Goal: Information Seeking & Learning: Learn about a topic

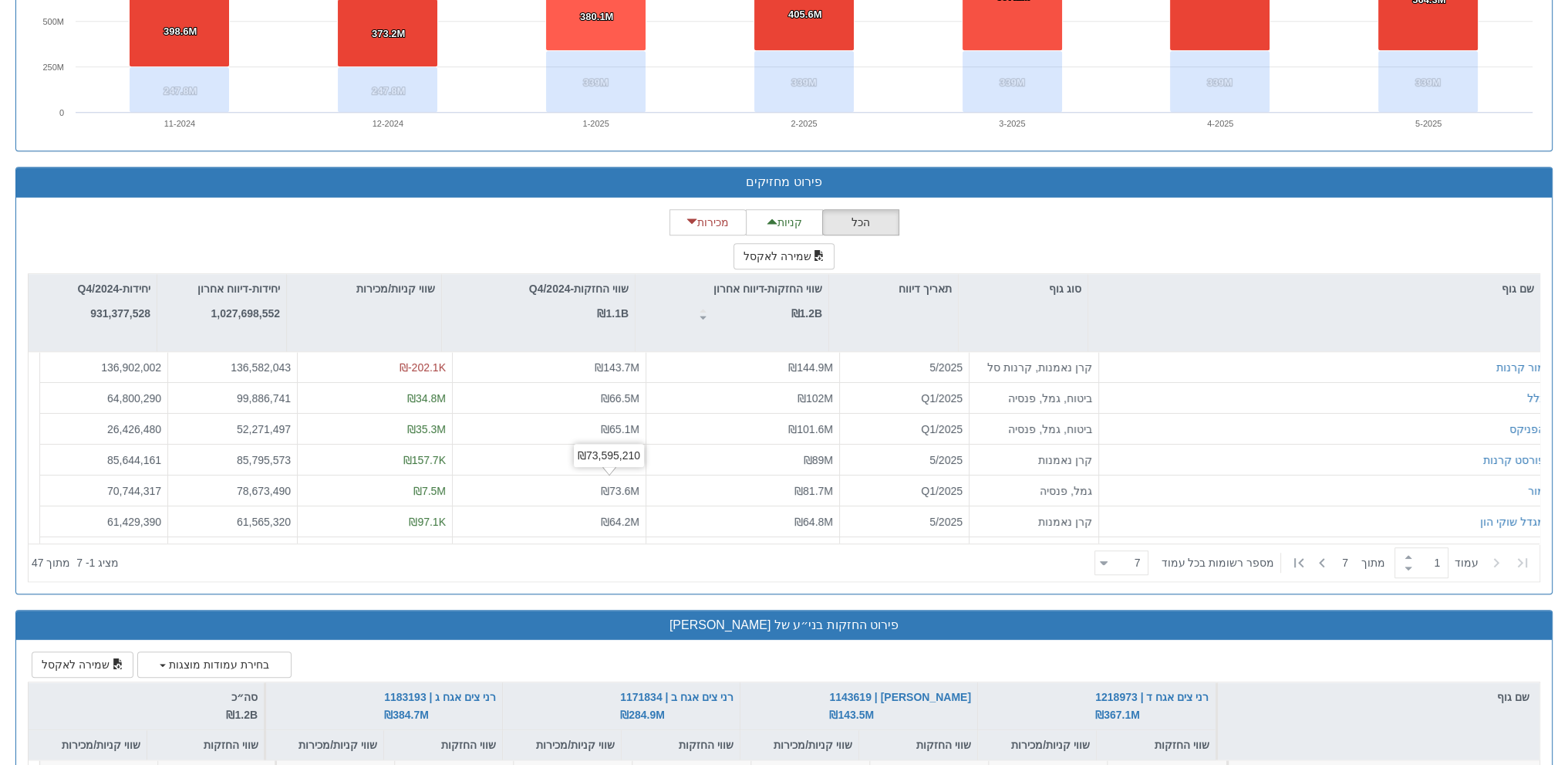
scroll to position [0, 2712]
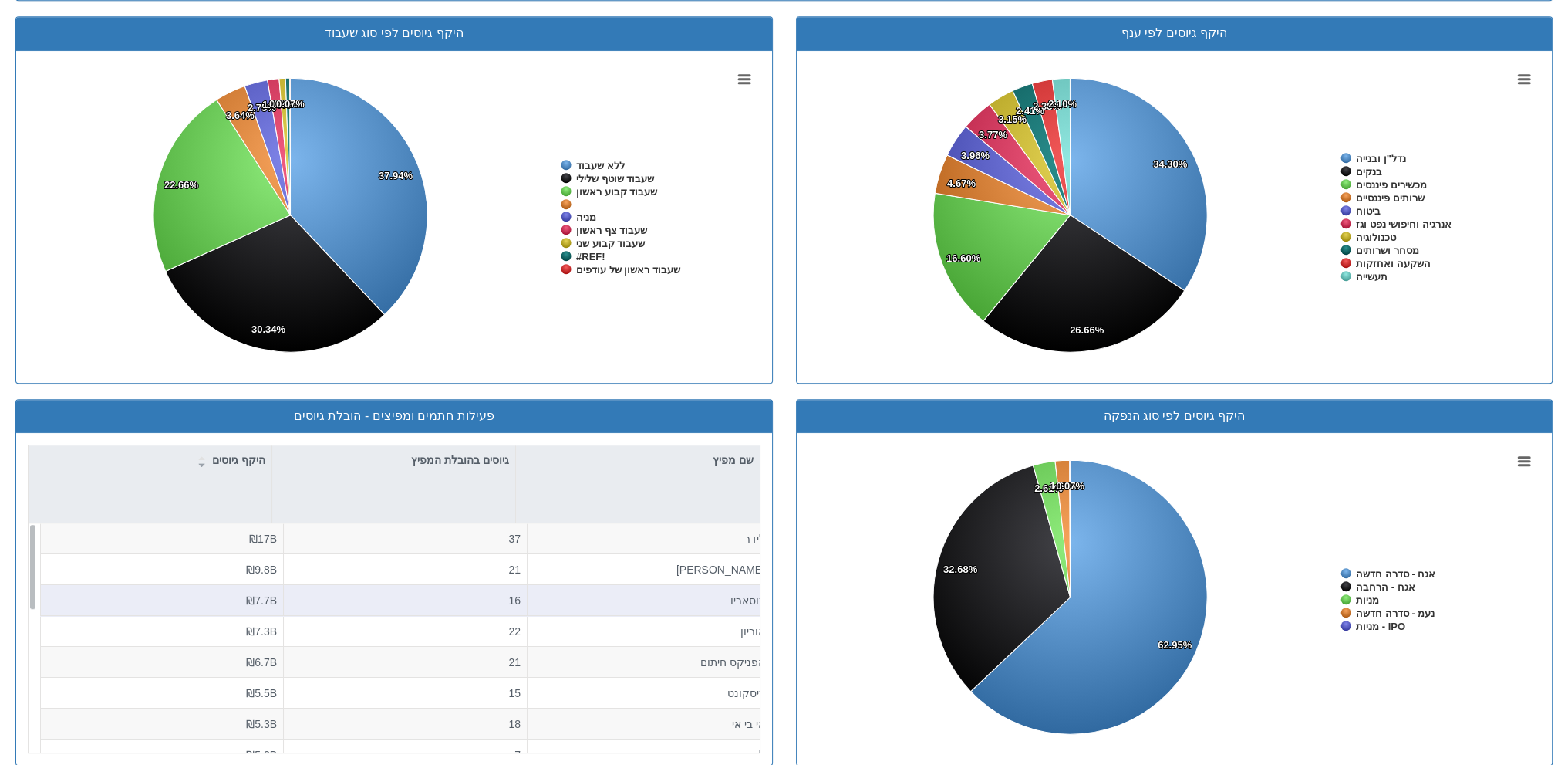
scroll to position [1284, 0]
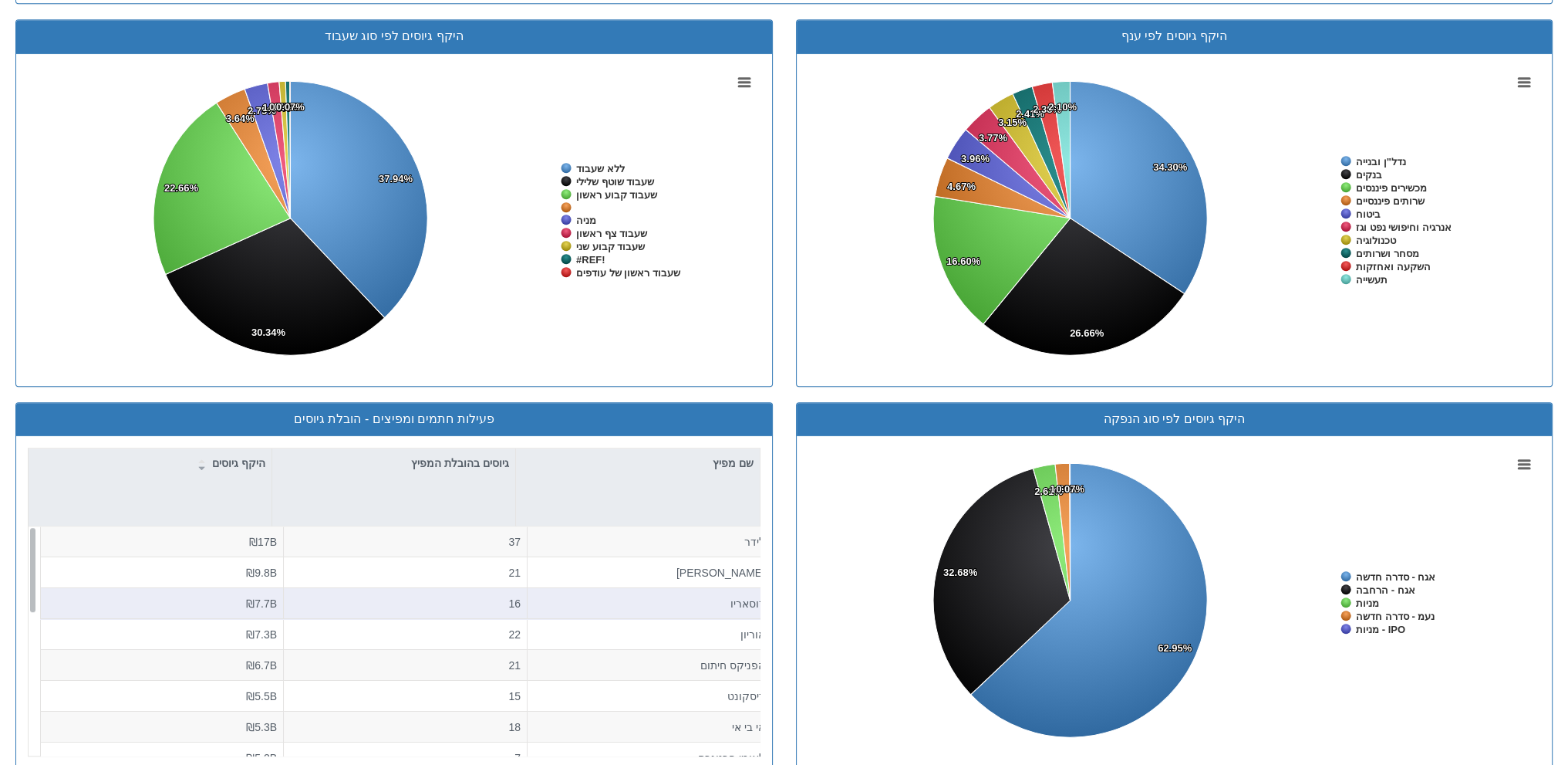
click at [296, 596] on div "16" at bounding box center [405, 603] width 231 height 15
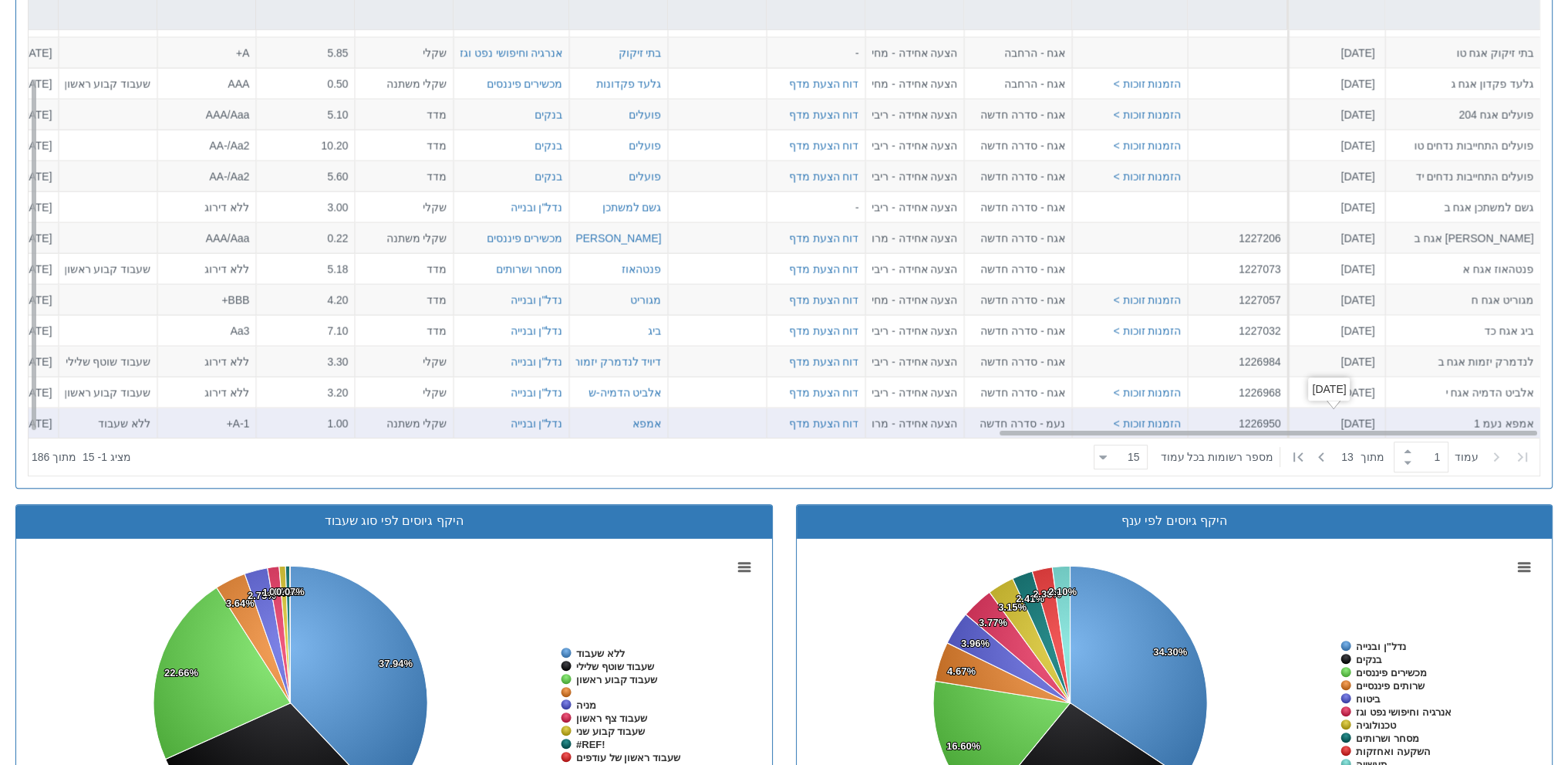
scroll to position [879, 0]
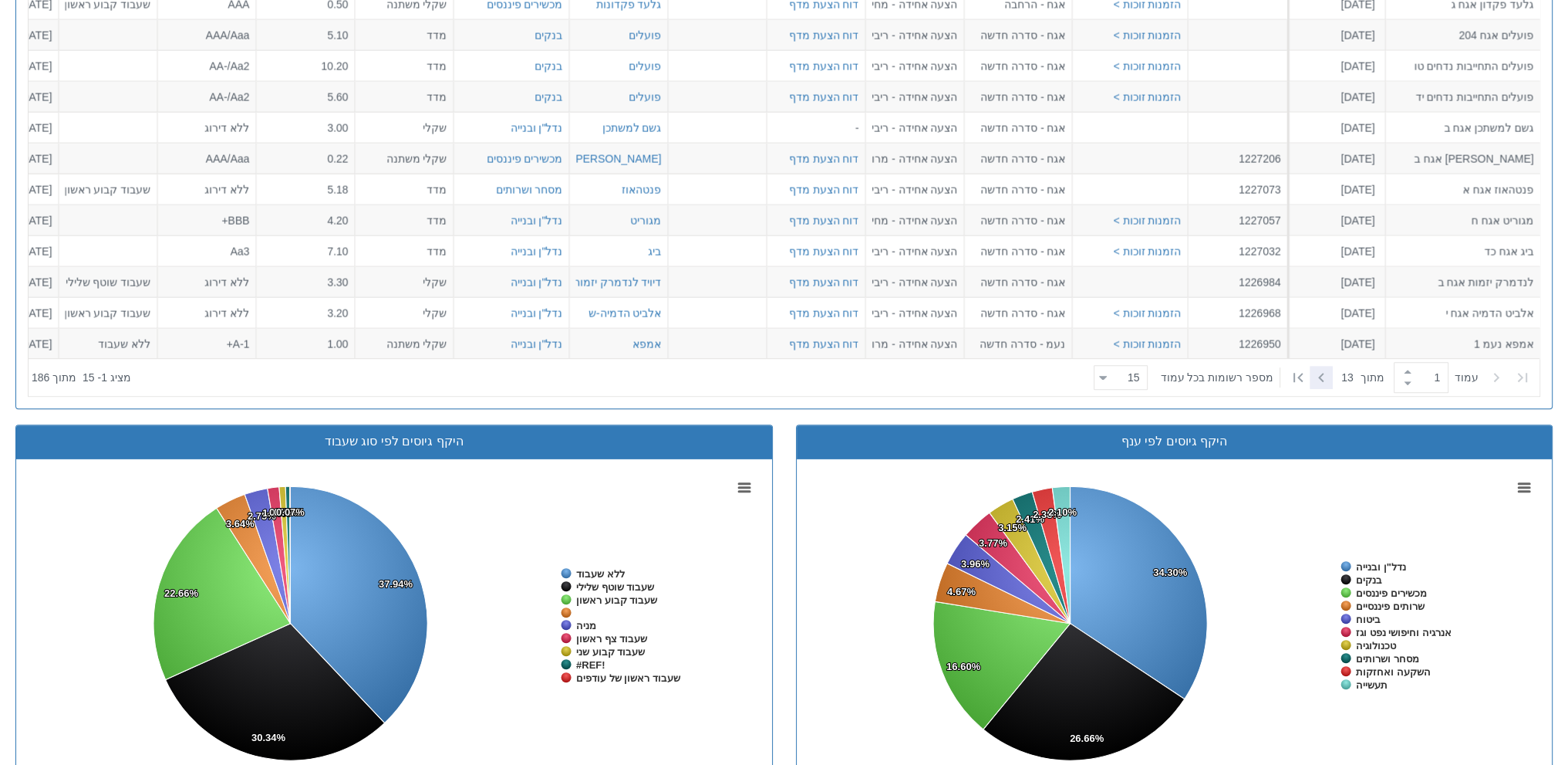
click at [1323, 377] on icon at bounding box center [1322, 377] width 18 height 18
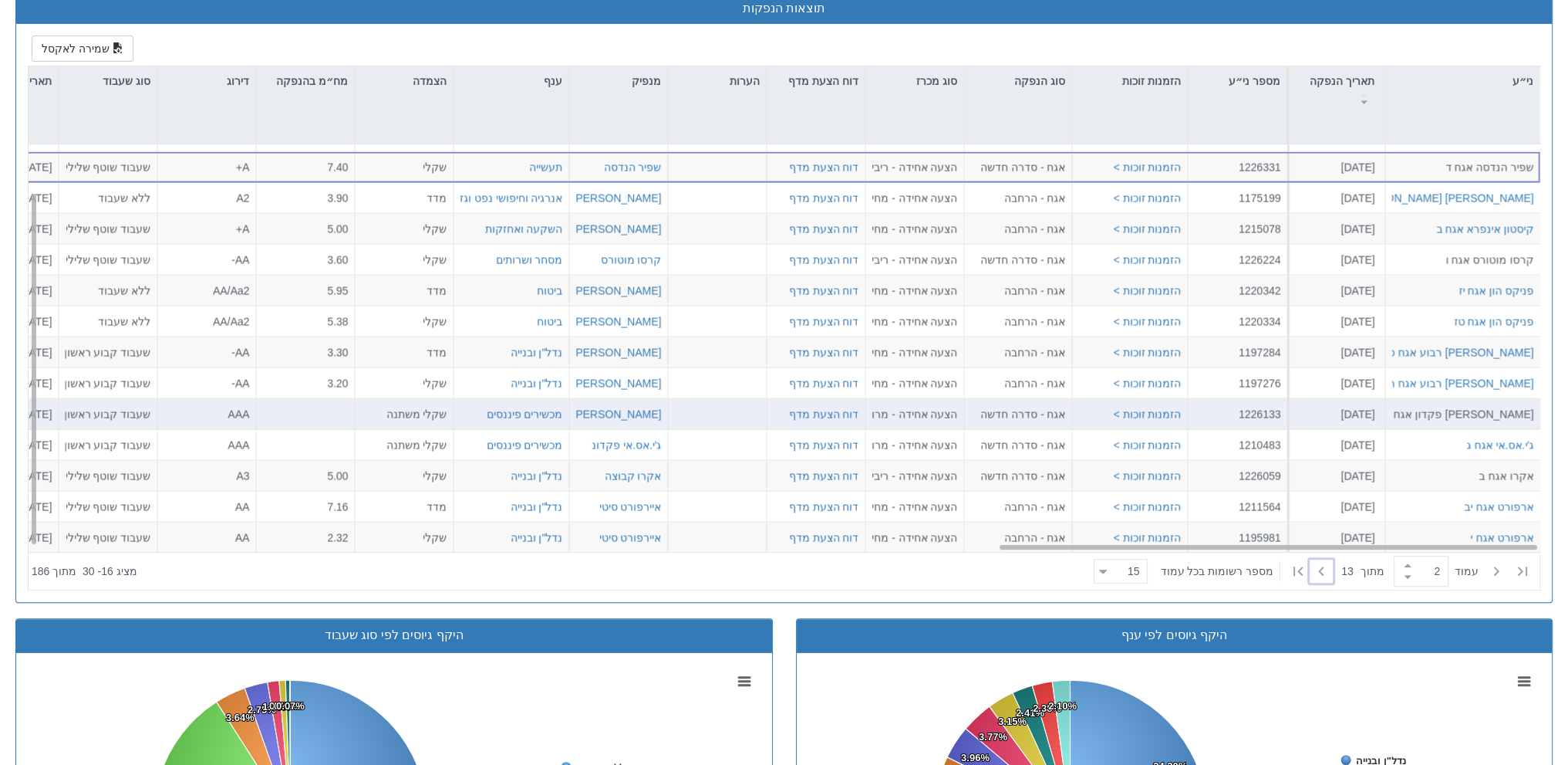
scroll to position [744, 0]
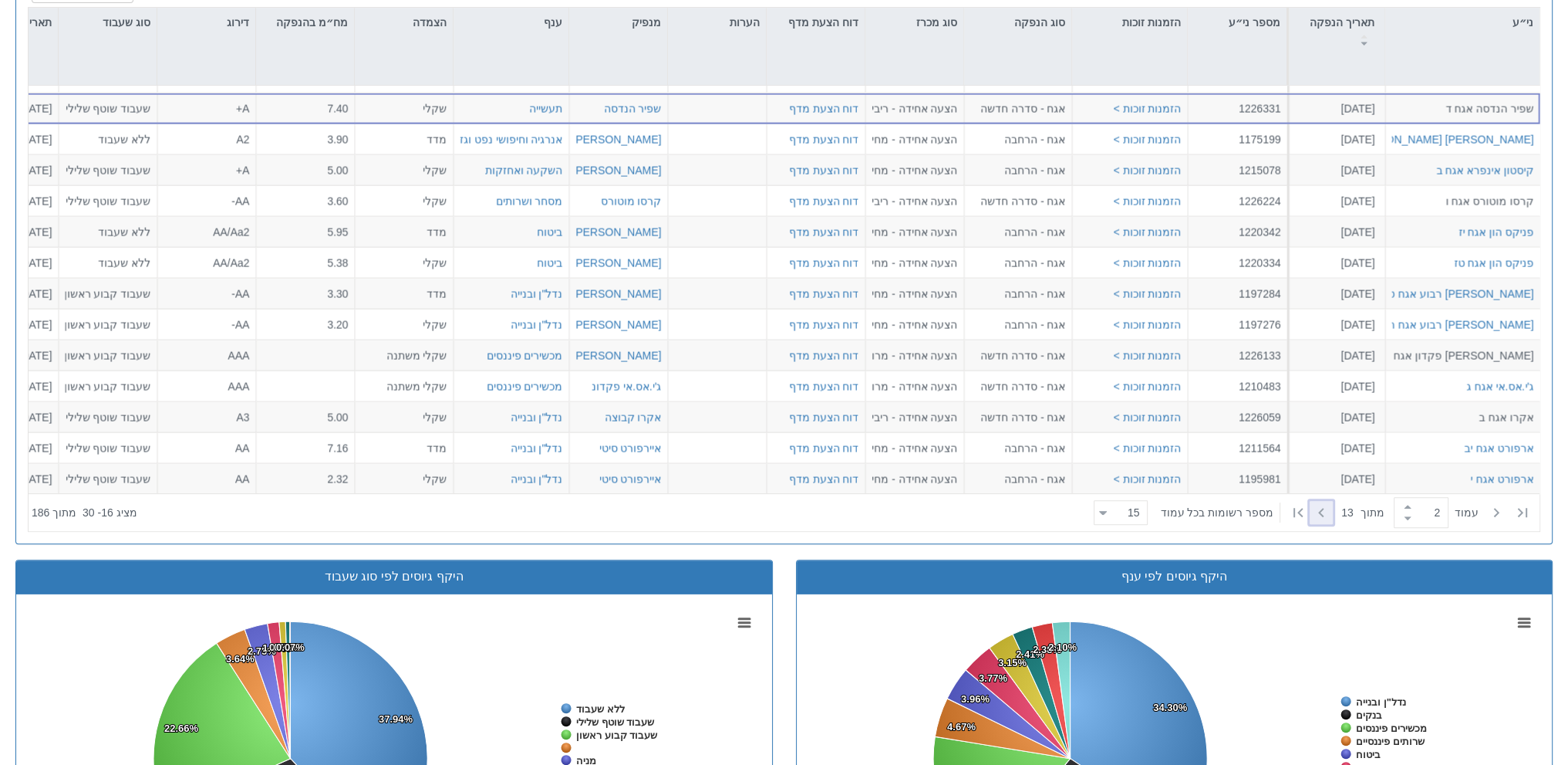
click at [1313, 512] on icon at bounding box center [1322, 512] width 18 height 18
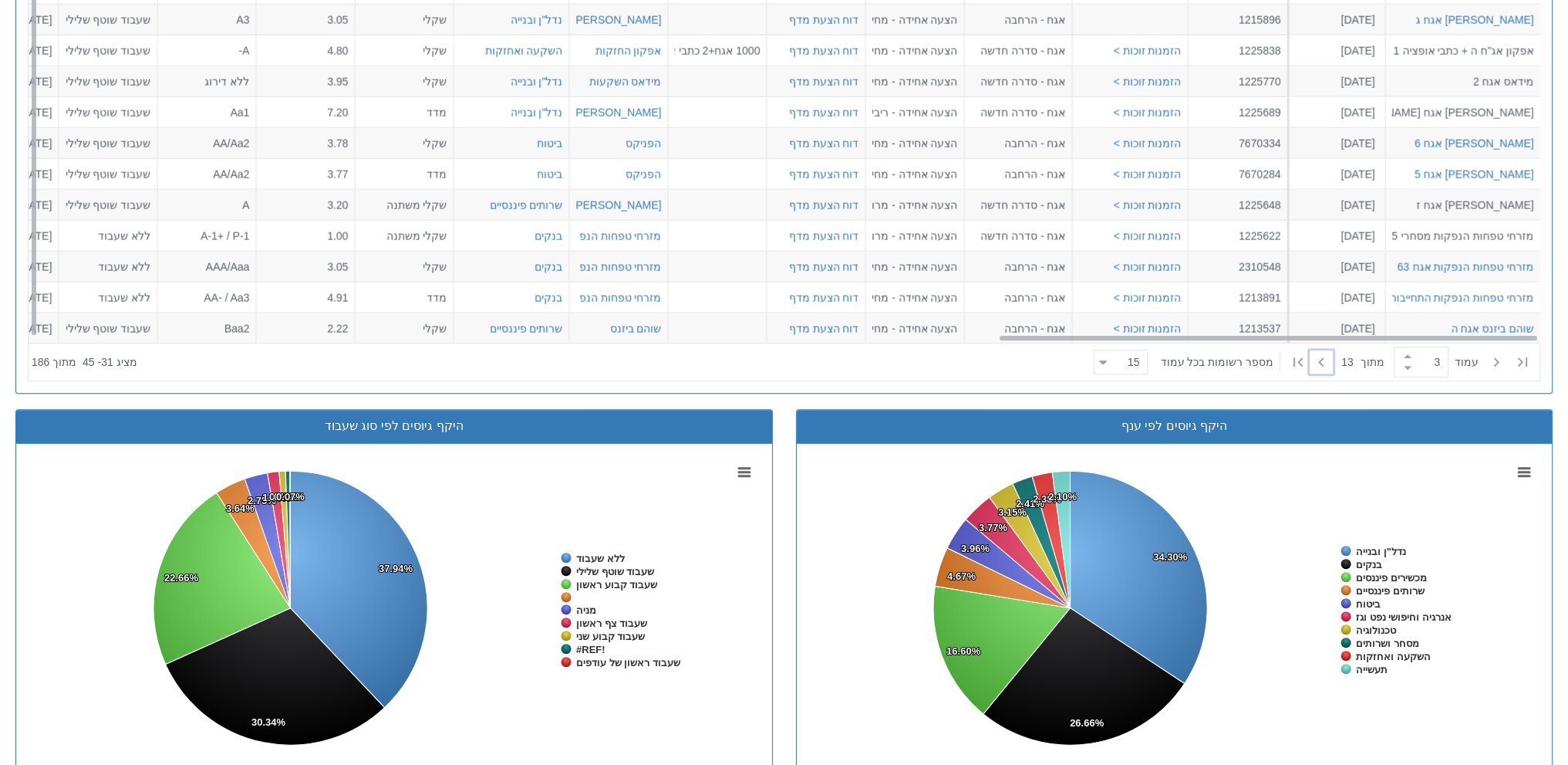
scroll to position [898, 0]
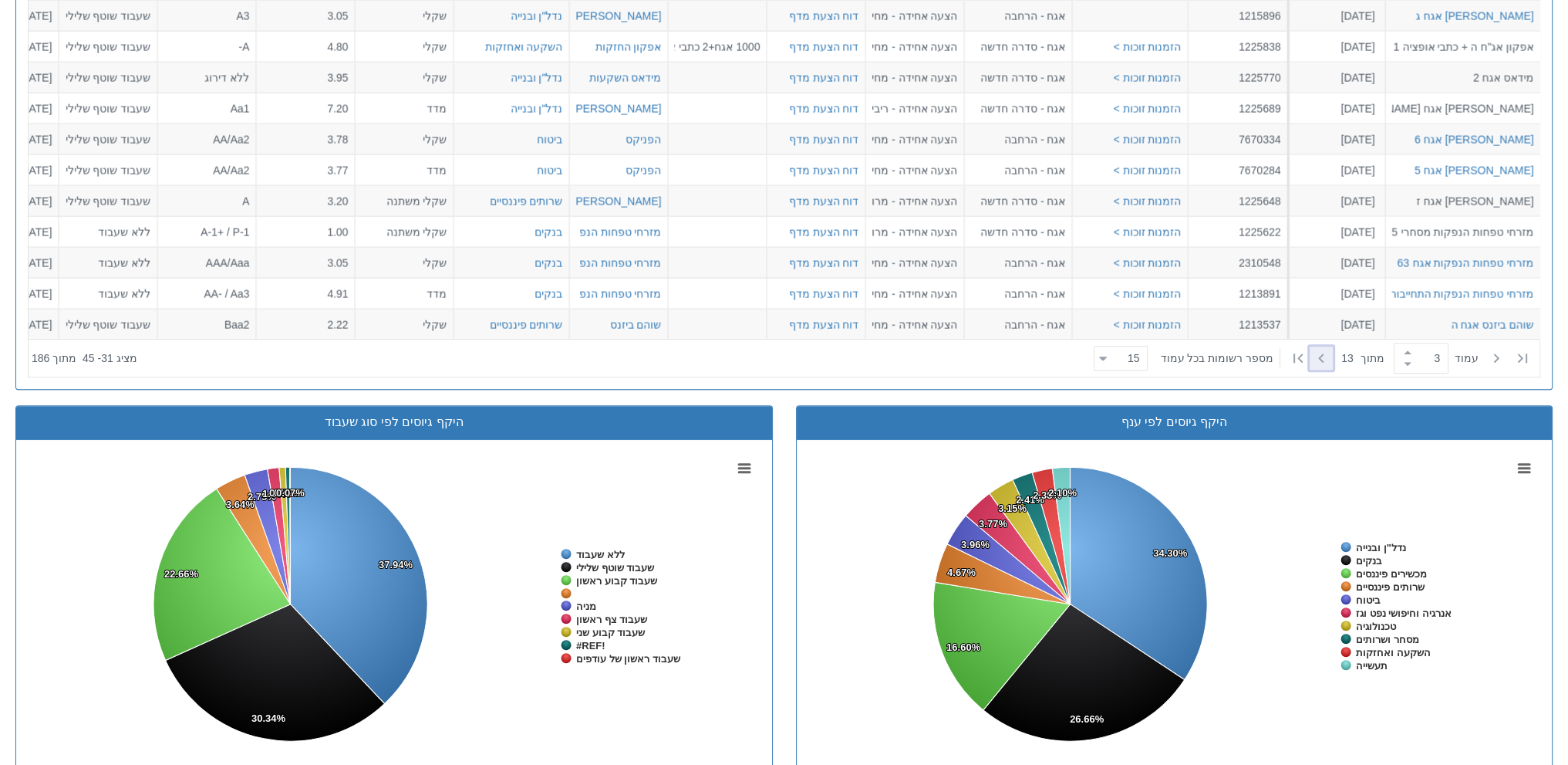
click at [1321, 355] on icon at bounding box center [1322, 358] width 18 height 18
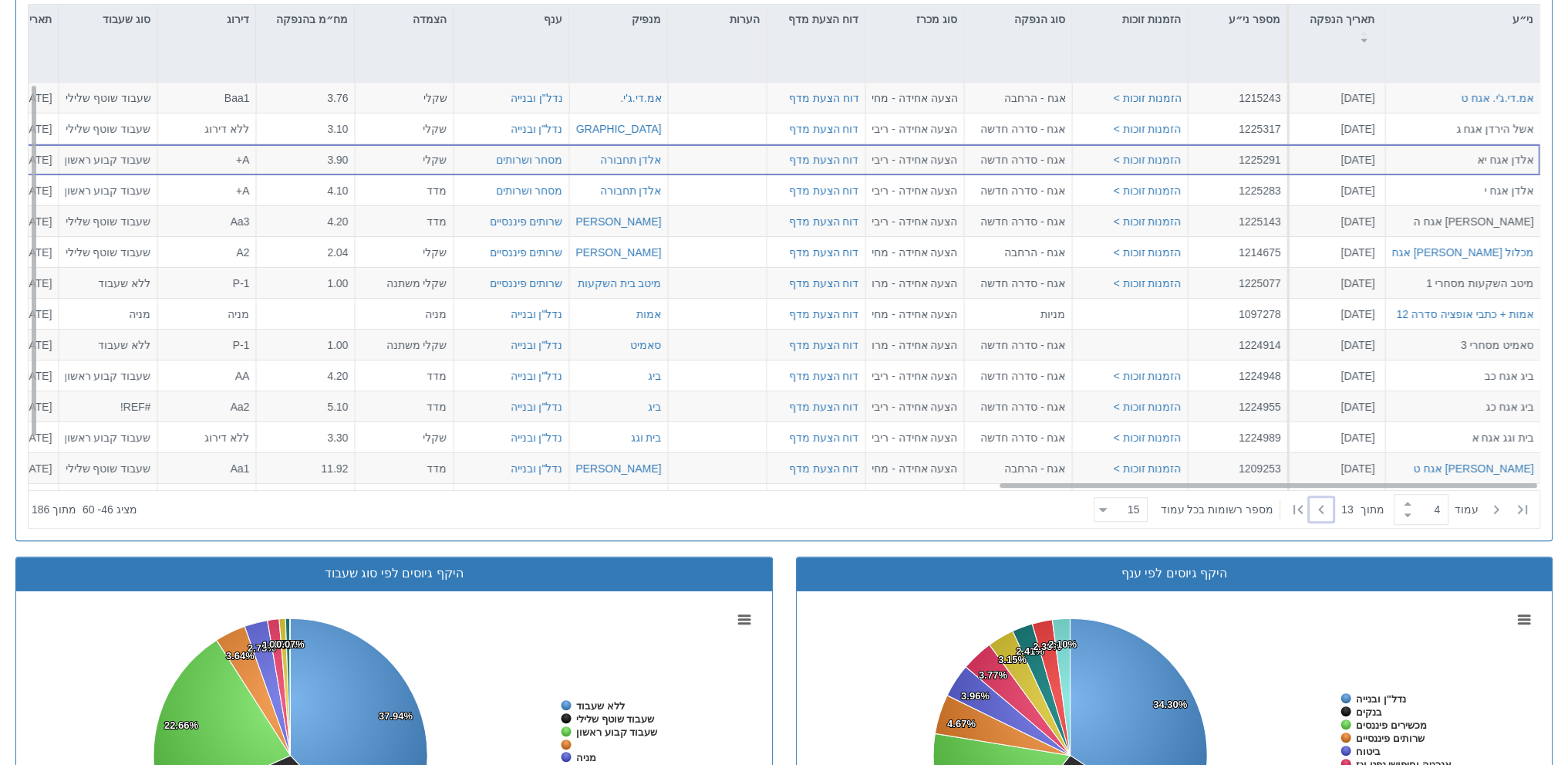
scroll to position [744, 0]
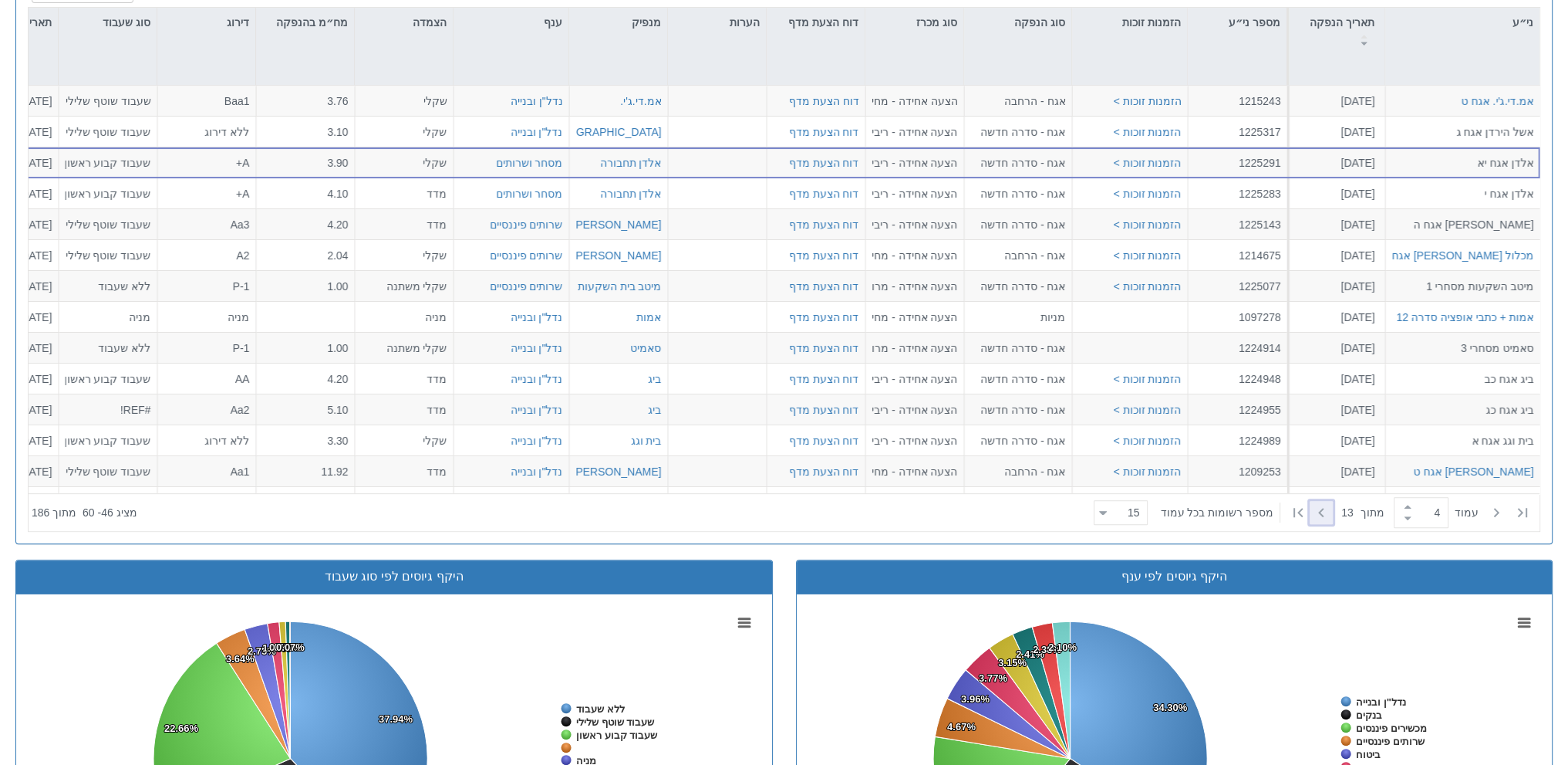
click at [1315, 508] on icon at bounding box center [1322, 512] width 18 height 18
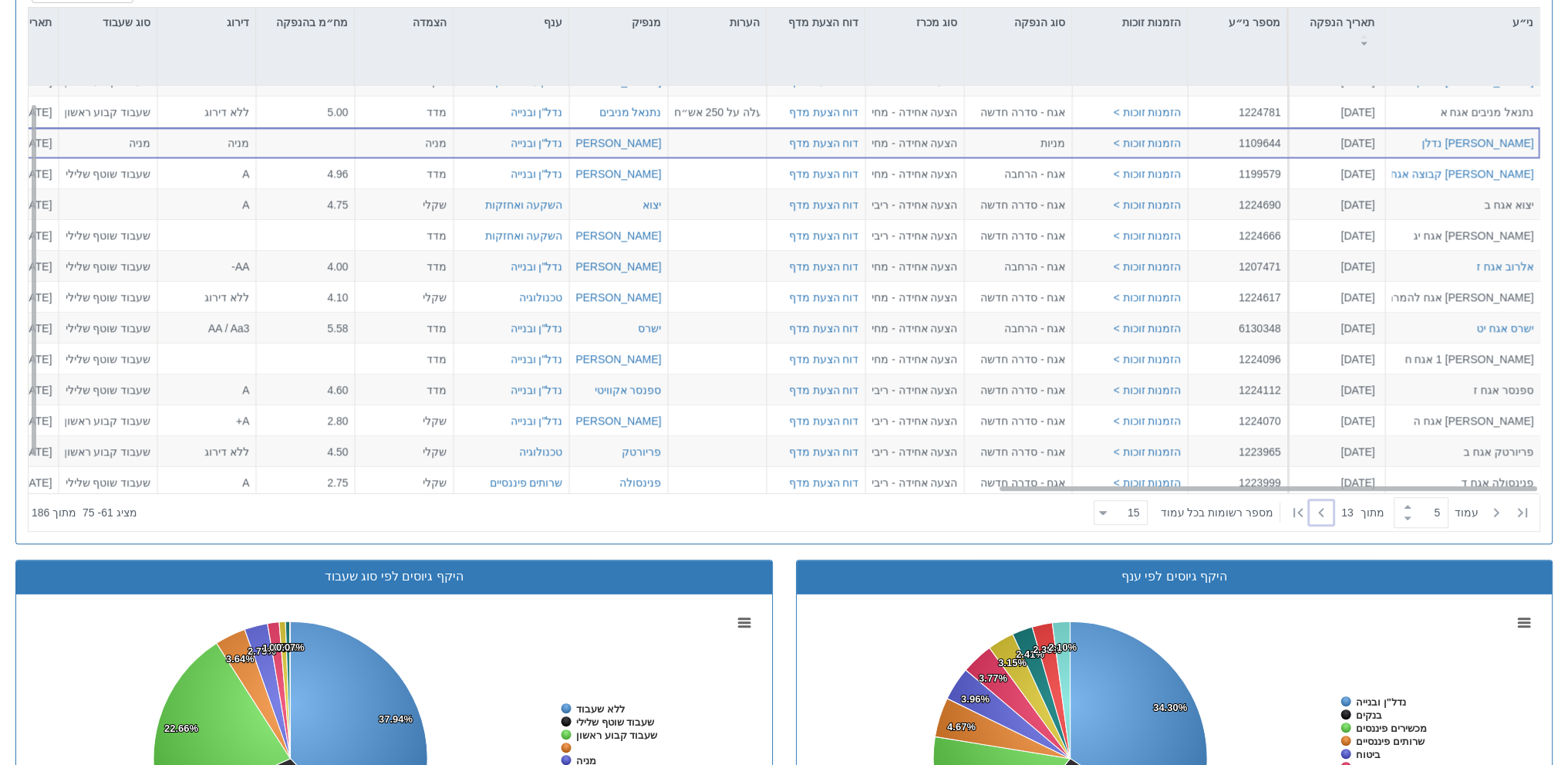
scroll to position [54, 2712]
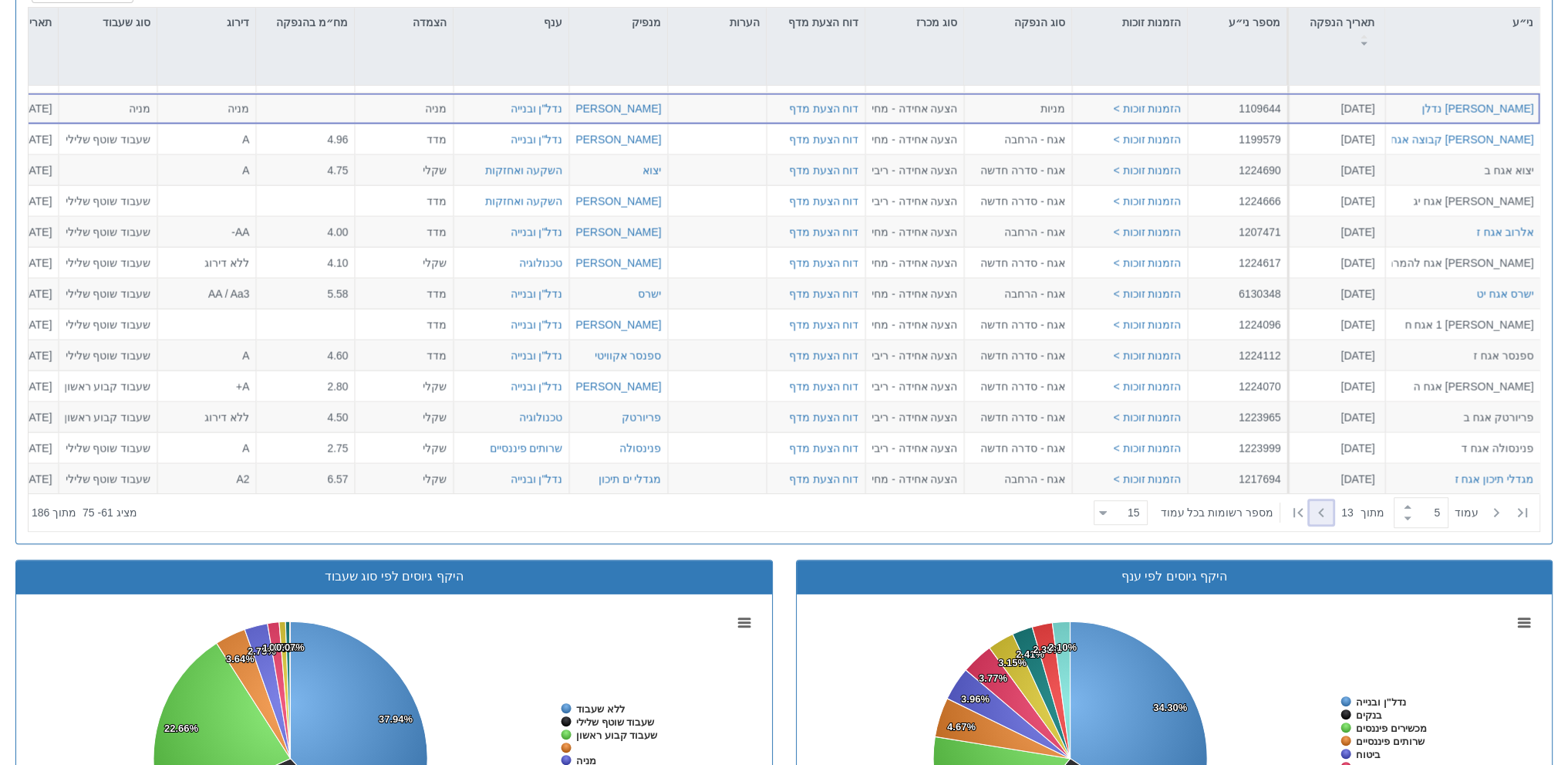
click at [1313, 510] on icon at bounding box center [1322, 512] width 18 height 18
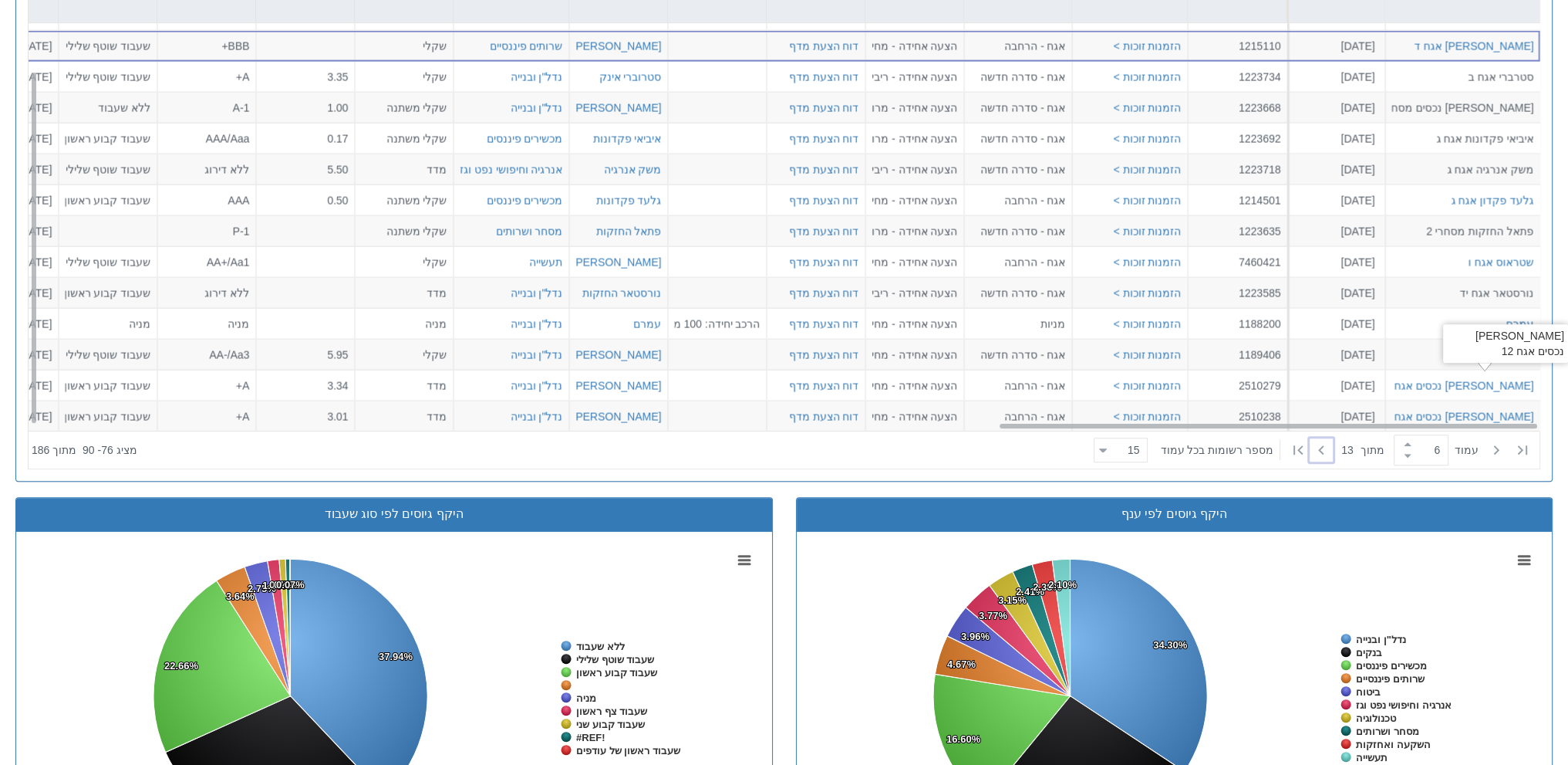
scroll to position [936, 0]
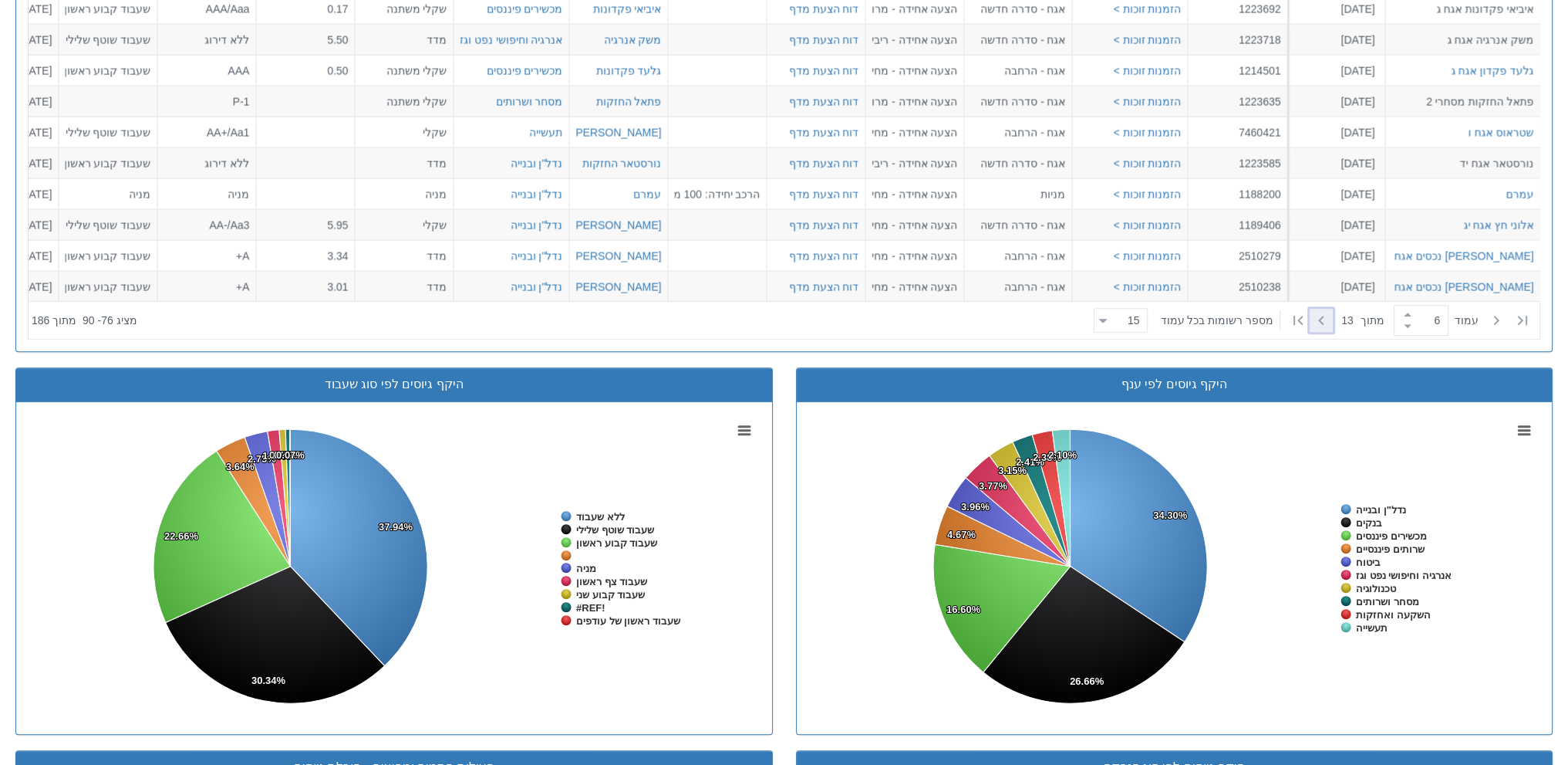
click at [1318, 314] on icon at bounding box center [1322, 320] width 18 height 18
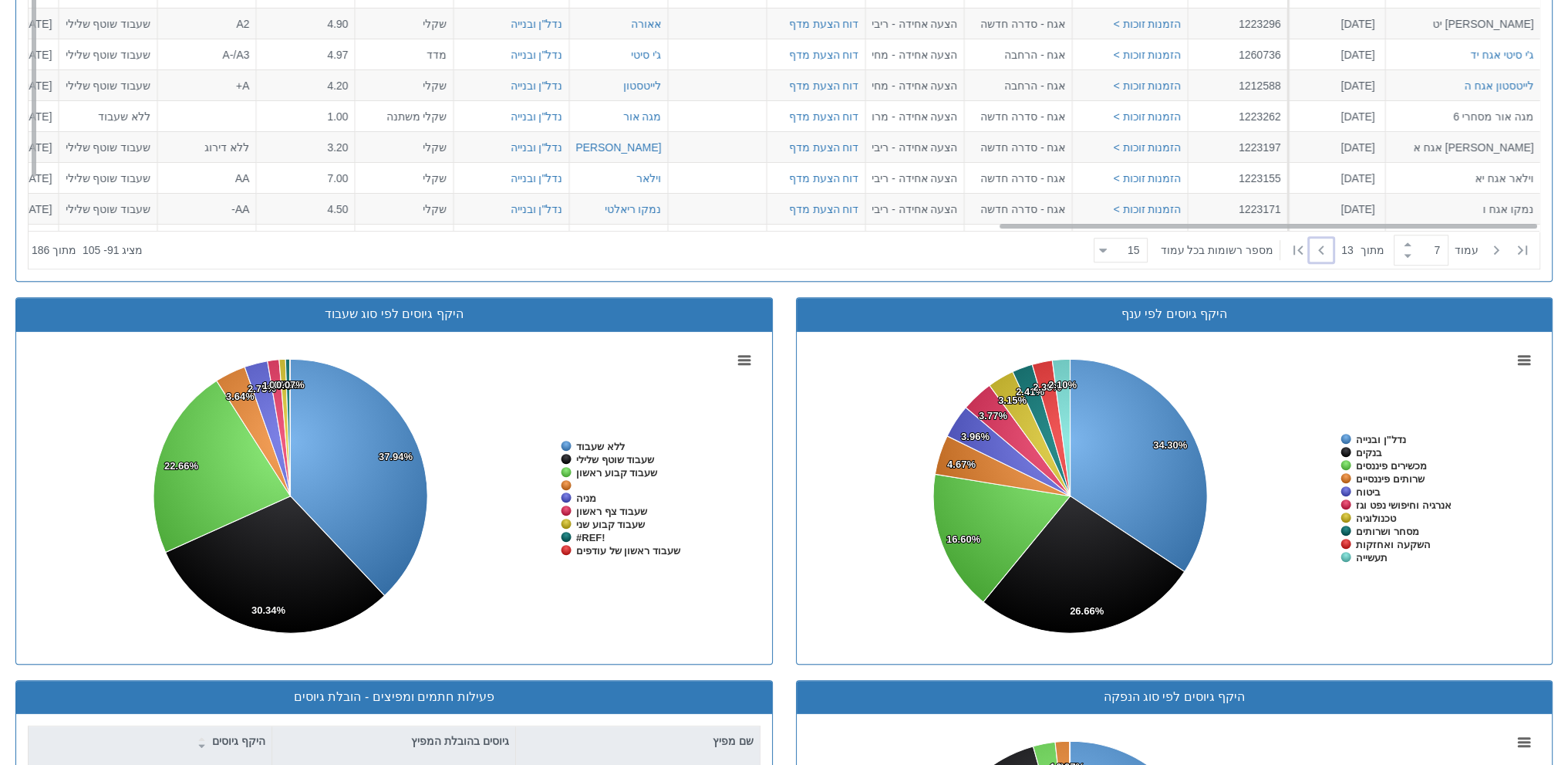
scroll to position [1053, 0]
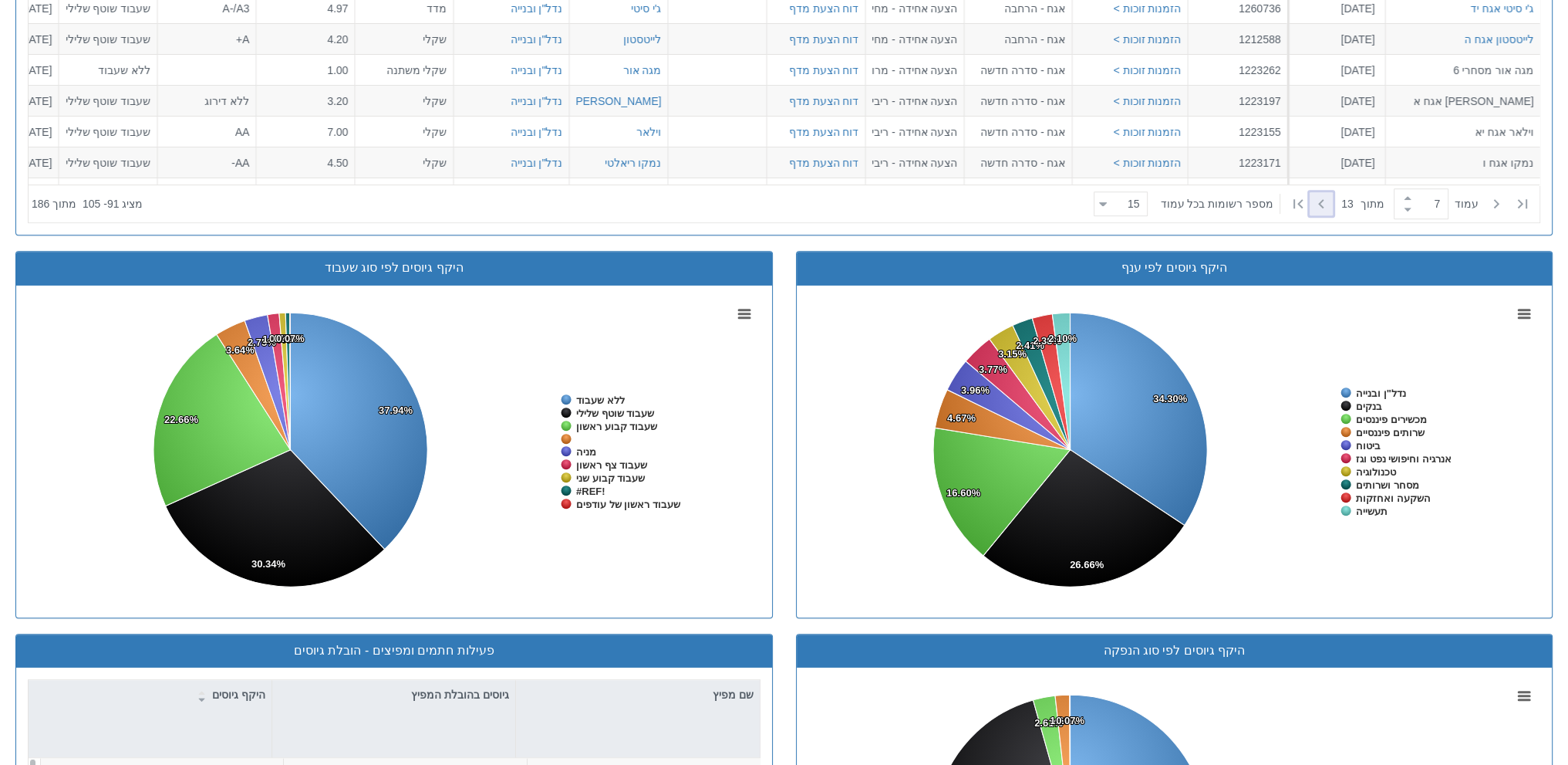
click at [1320, 206] on icon at bounding box center [1322, 204] width 18 height 18
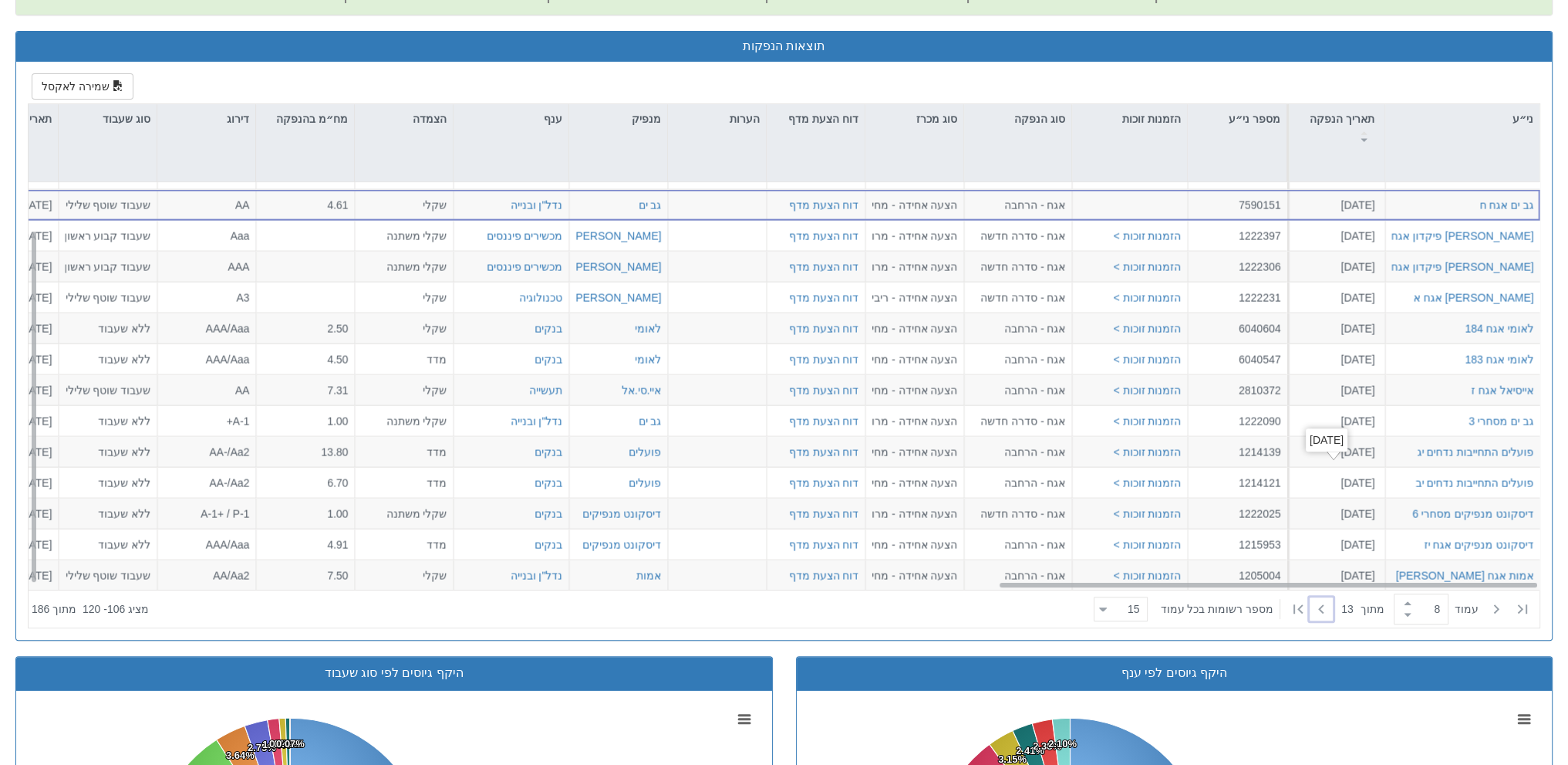
scroll to position [54, 2712]
click at [1313, 610] on icon at bounding box center [1322, 609] width 18 height 18
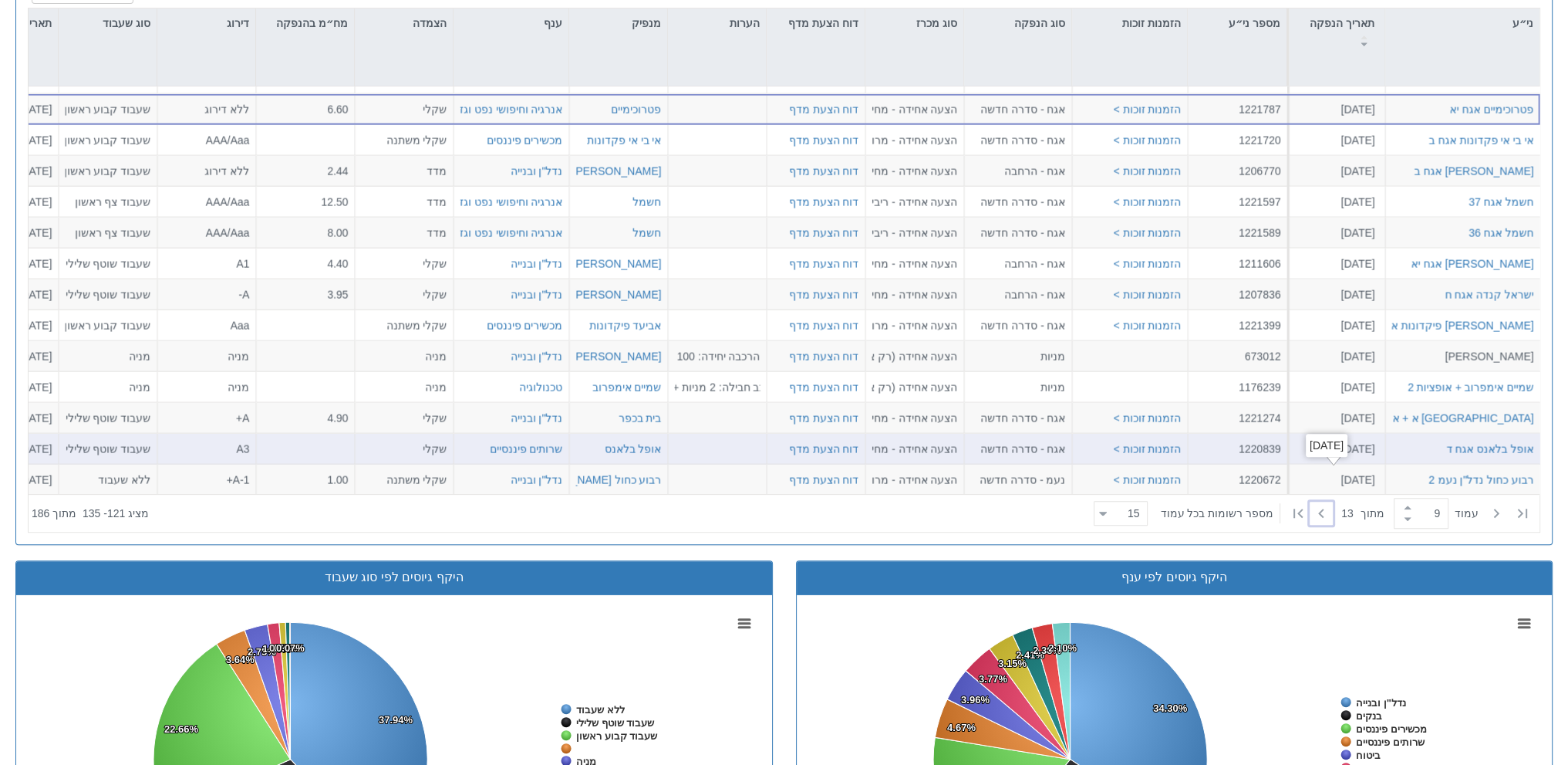
scroll to position [744, 0]
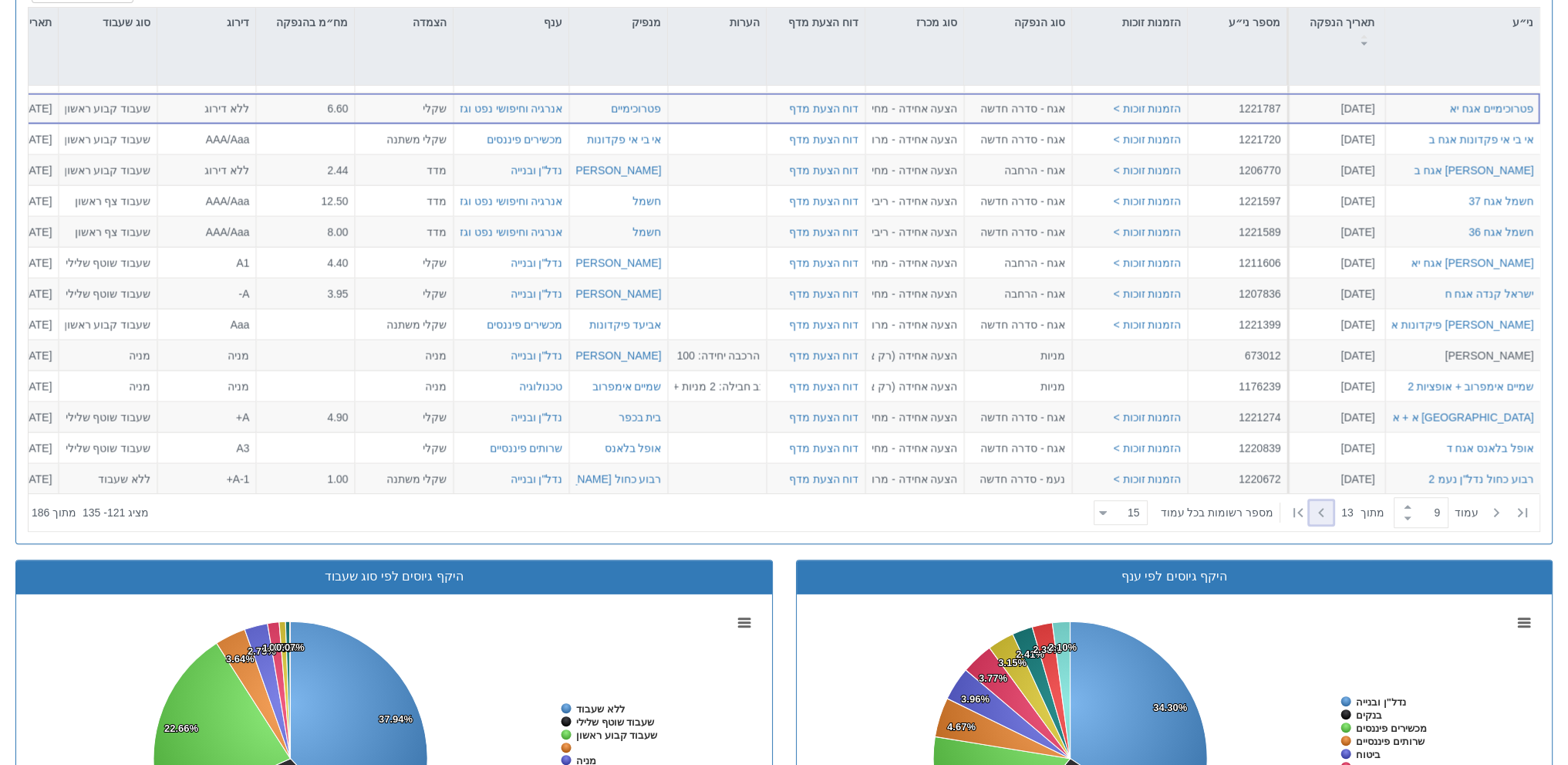
click at [1313, 515] on icon at bounding box center [1322, 512] width 18 height 18
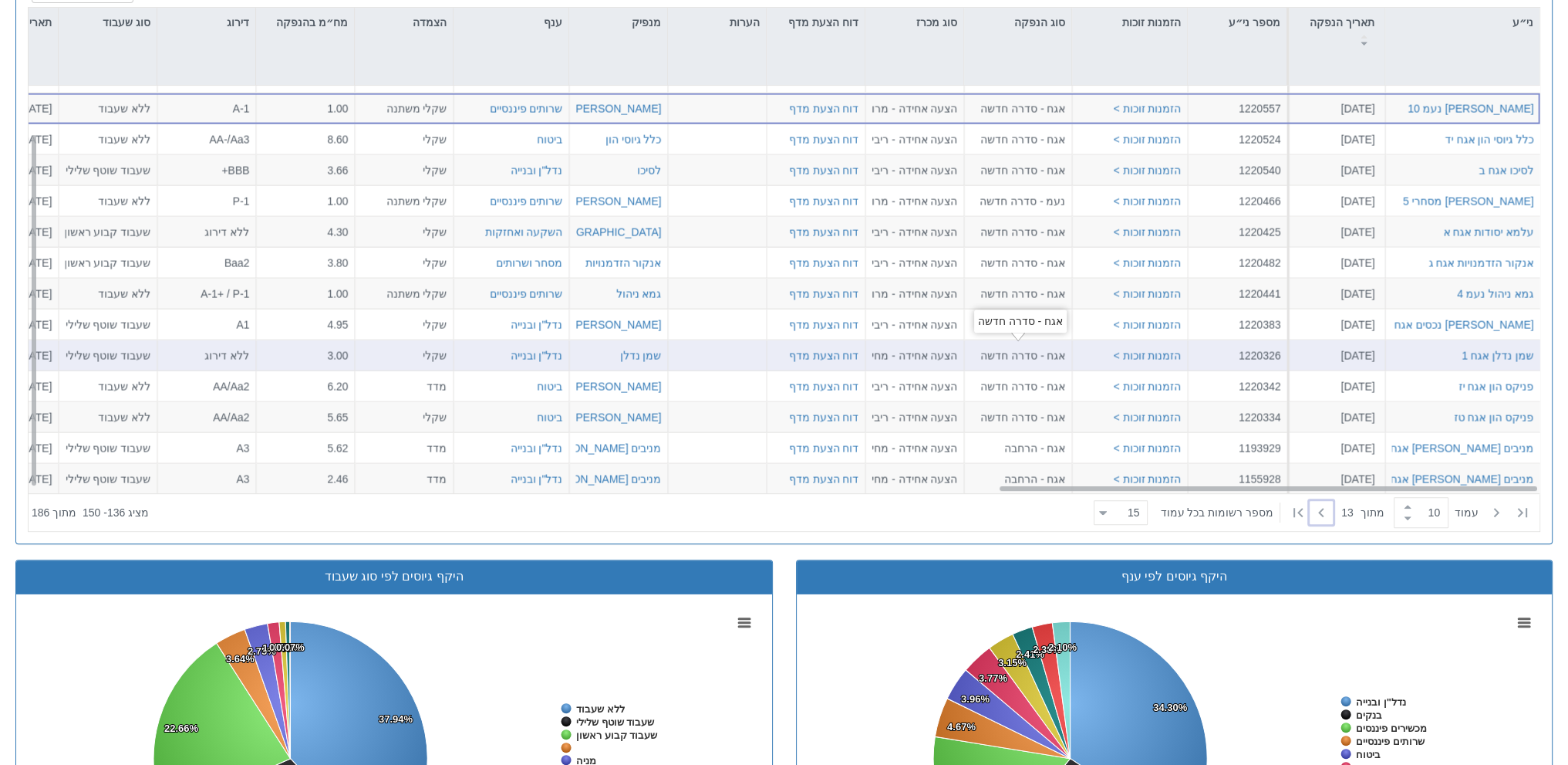
scroll to position [976, 0]
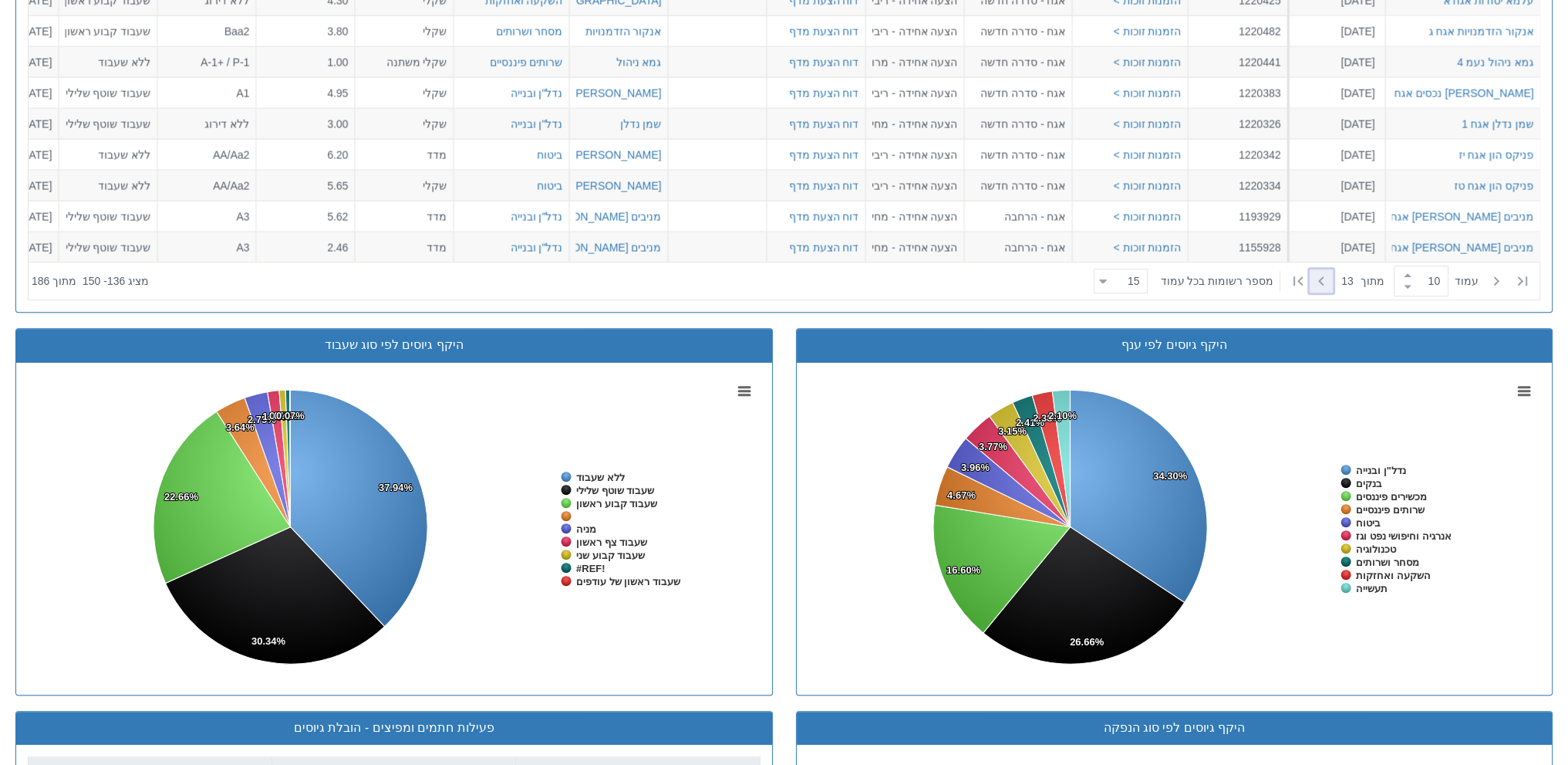
click at [1318, 280] on icon at bounding box center [1322, 281] width 18 height 18
type input "11"
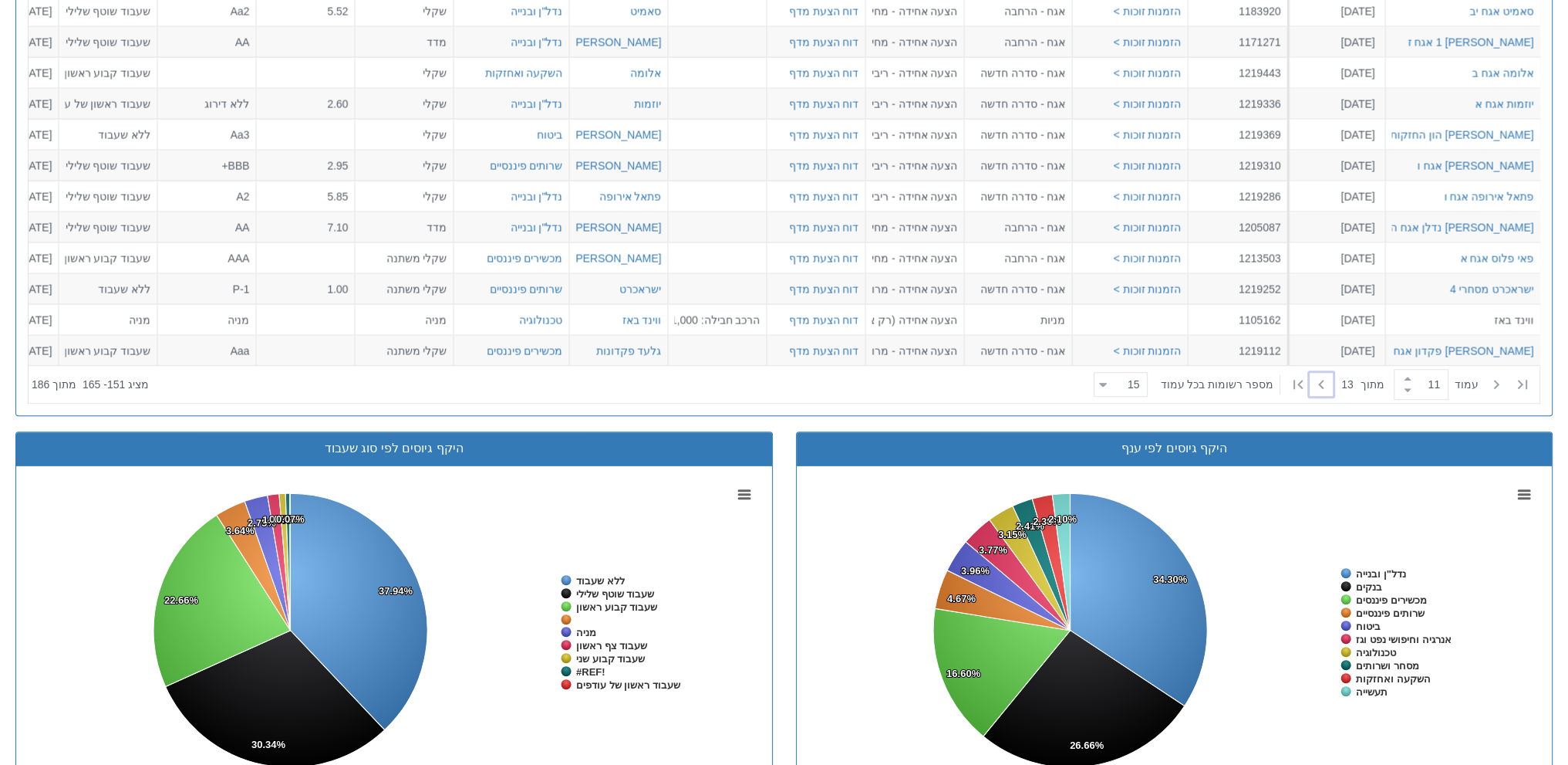
scroll to position [627, 0]
